Goal: Task Accomplishment & Management: Manage account settings

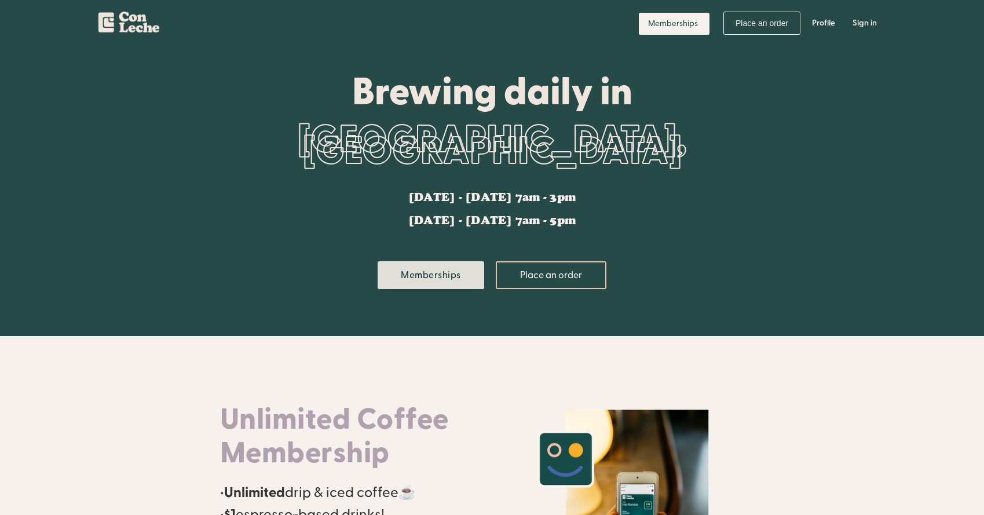
click at [430, 276] on link "Memberships" at bounding box center [431, 275] width 107 height 28
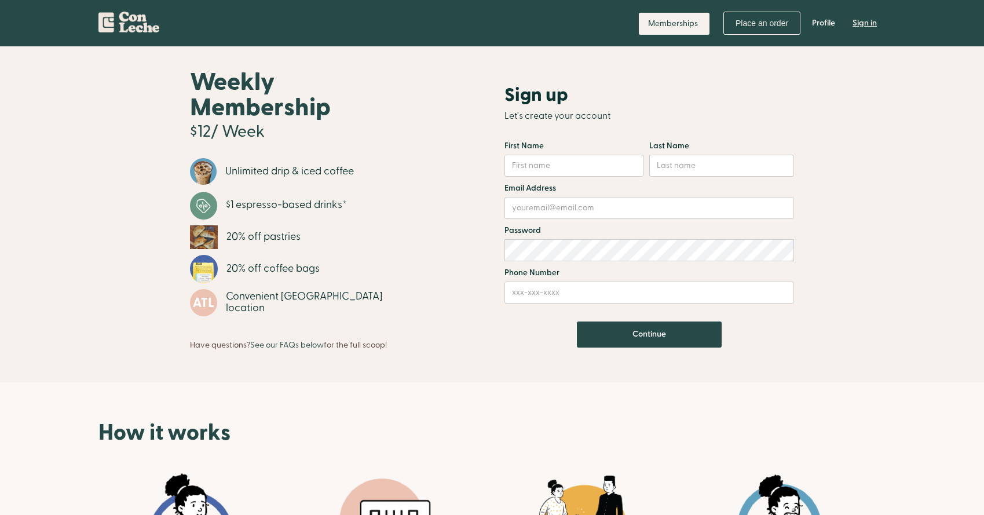
click at [868, 21] on link "Sign in" at bounding box center [865, 23] width 42 height 35
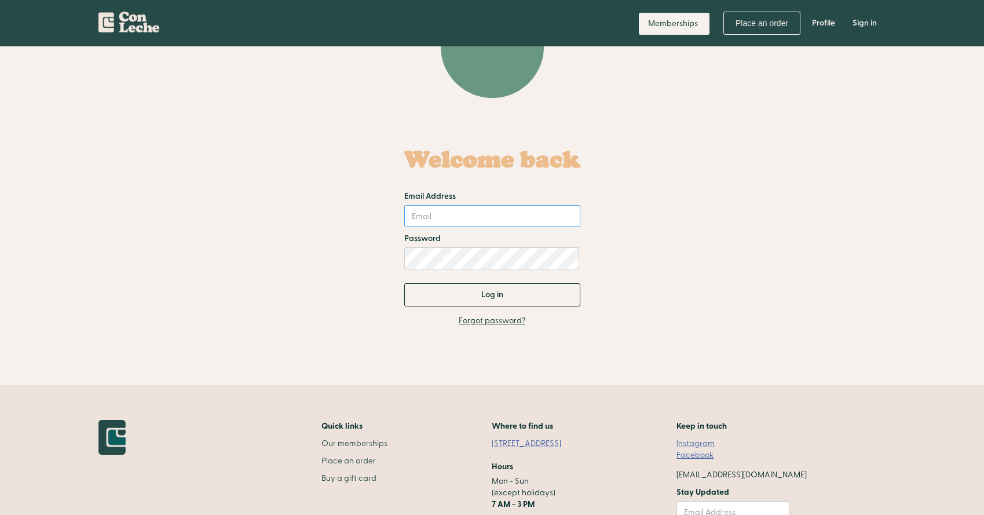
click at [496, 214] on input "Email Address" at bounding box center [492, 216] width 176 height 22
click at [404, 306] on div at bounding box center [404, 306] width 0 height 0
drag, startPoint x: 618, startPoint y: 209, endPoint x: 609, endPoint y: 209, distance: 8.7
click at [618, 209] on div "Welcome back Email Address Password Log in Thank you! Your submission has been …" at bounding box center [492, 224] width 545 height 184
click at [461, 209] on input "Email Address" at bounding box center [492, 216] width 176 height 22
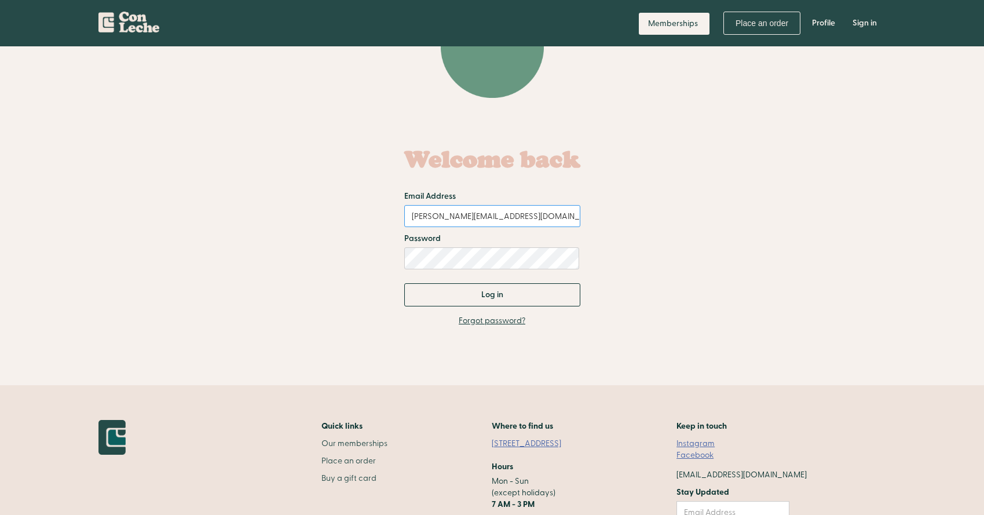
type input "elizabeth@elowemarketing.com"
click at [404, 283] on input "Log in" at bounding box center [492, 294] width 176 height 23
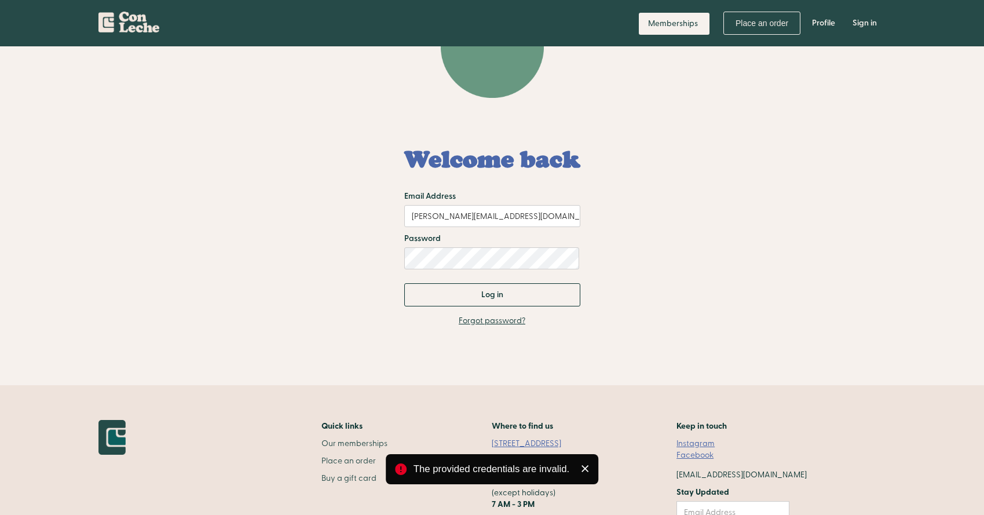
click at [477, 323] on link "Forgot password?" at bounding box center [492, 321] width 67 height 12
click at [584, 470] on icon at bounding box center [585, 468] width 8 height 7
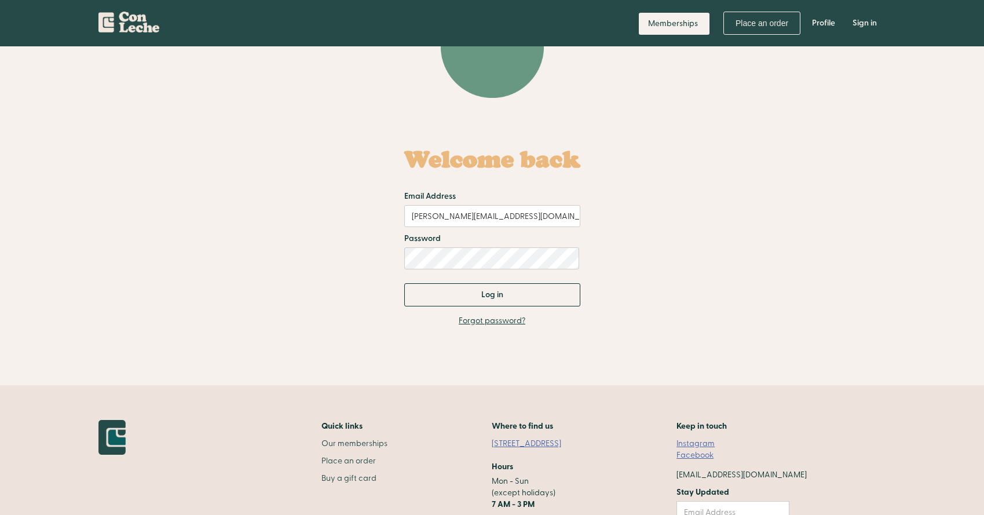
click at [505, 324] on link "Forgot password?" at bounding box center [492, 321] width 67 height 12
click at [501, 320] on link "Forgot password?" at bounding box center [492, 321] width 67 height 12
click at [486, 319] on link "Forgot password?" at bounding box center [492, 321] width 67 height 12
click at [216, 9] on div "Memberships Place an order Profile Sign in" at bounding box center [491, 23] width 787 height 46
click at [84, 27] on div "Memberships Place an order Profile Sign in" at bounding box center [492, 23] width 984 height 46
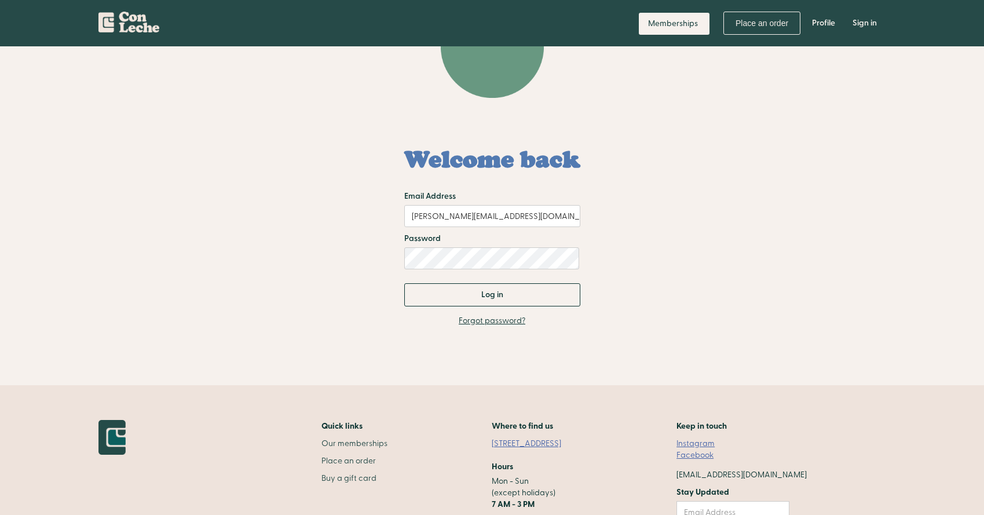
click at [121, 27] on img "home" at bounding box center [128, 20] width 61 height 25
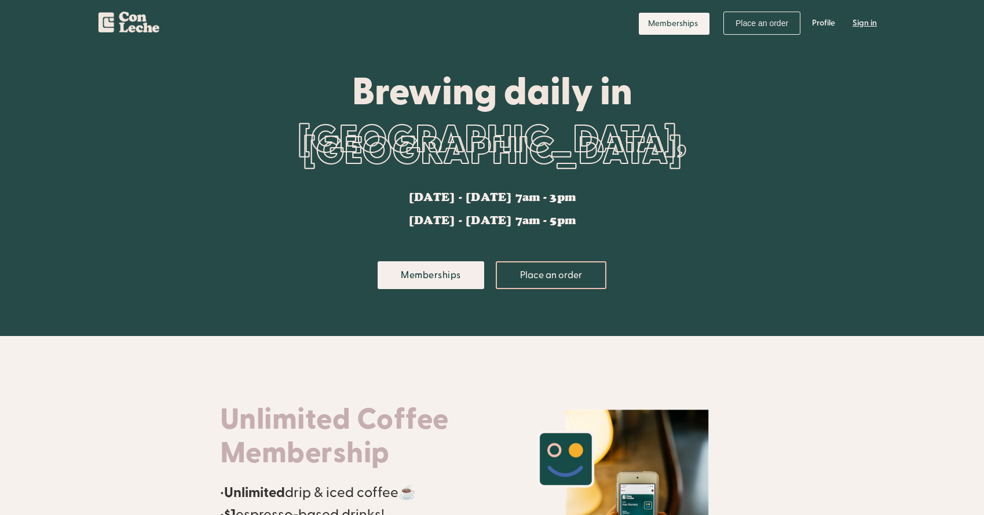
click at [868, 25] on link "Sign in" at bounding box center [865, 23] width 42 height 35
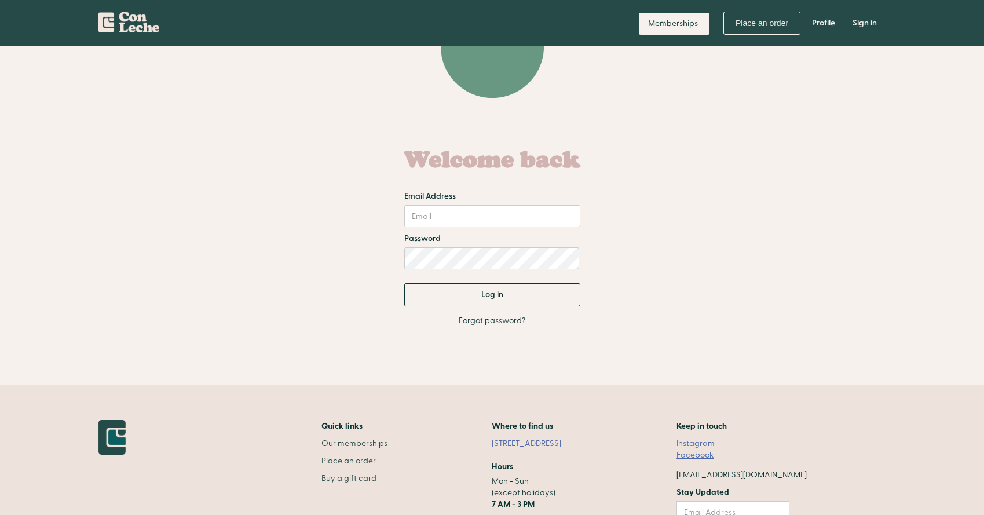
click at [503, 320] on link "Forgot password?" at bounding box center [492, 321] width 67 height 12
click at [456, 216] on input "Email Address" at bounding box center [492, 216] width 176 height 22
type input "e"
